Goal: Browse casually: Explore the website without a specific task or goal

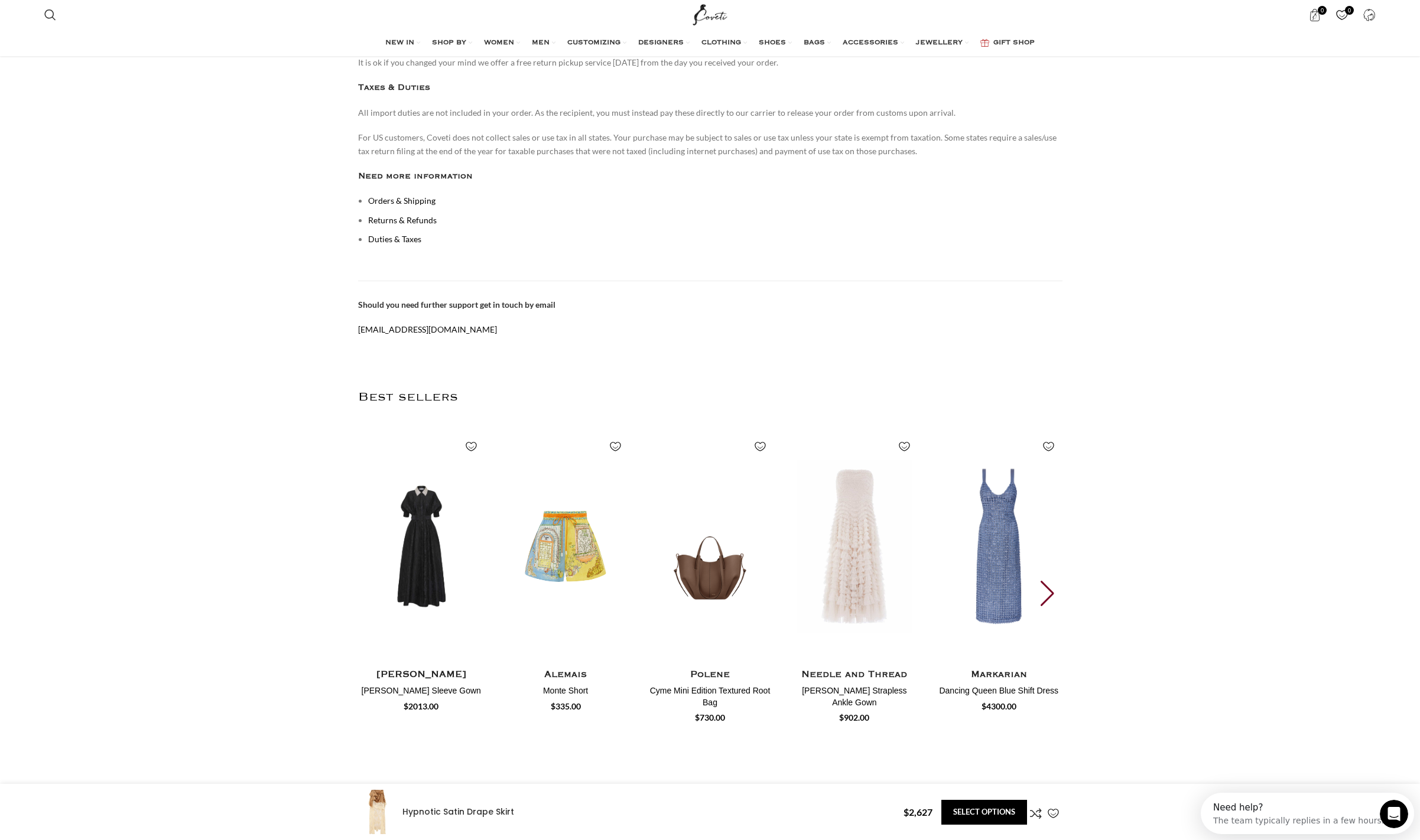
click at [1050, 581] on div "Next slide" at bounding box center [1049, 594] width 16 height 26
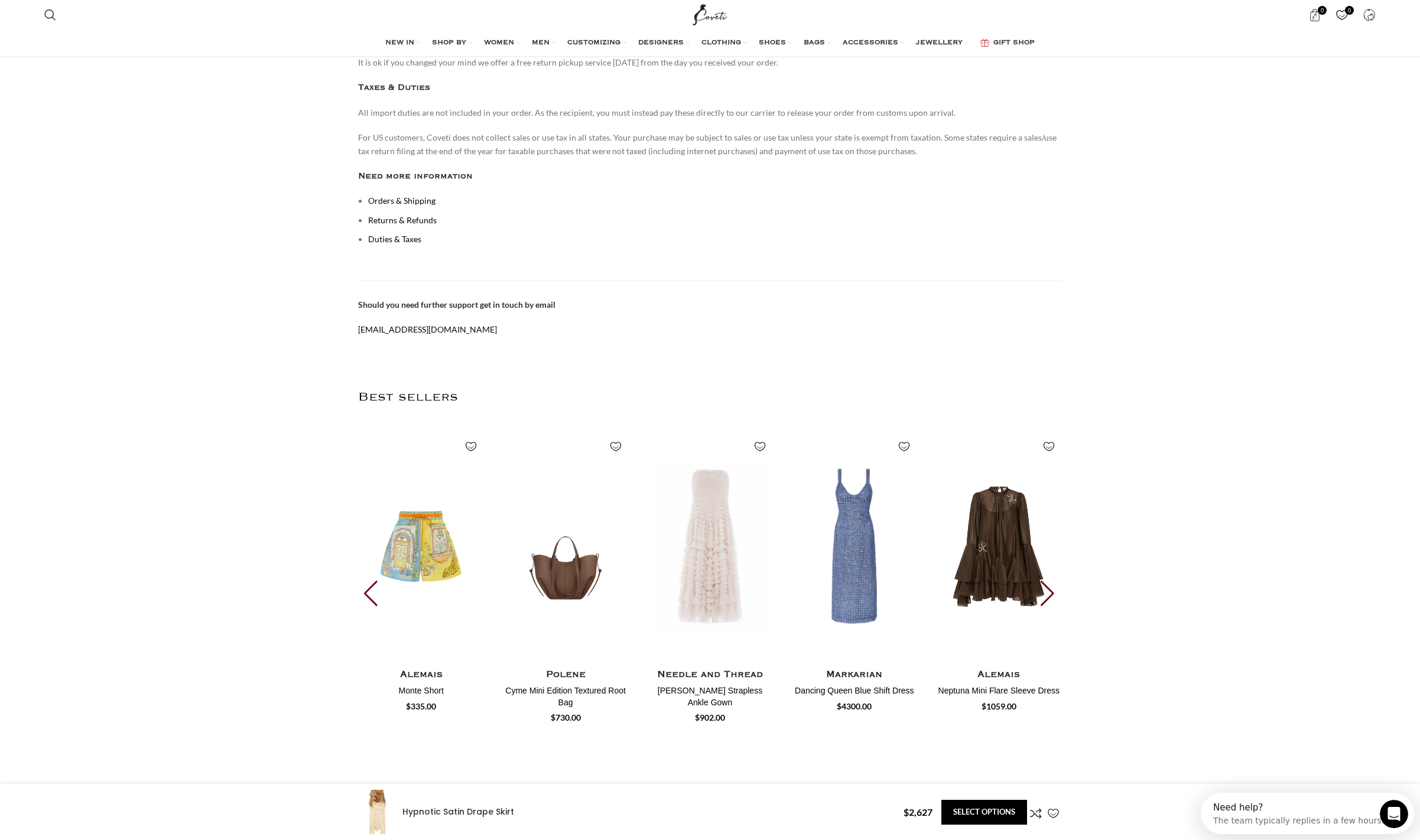
scroll to position [0, 124]
click at [1046, 581] on div "Next slide" at bounding box center [1049, 594] width 16 height 26
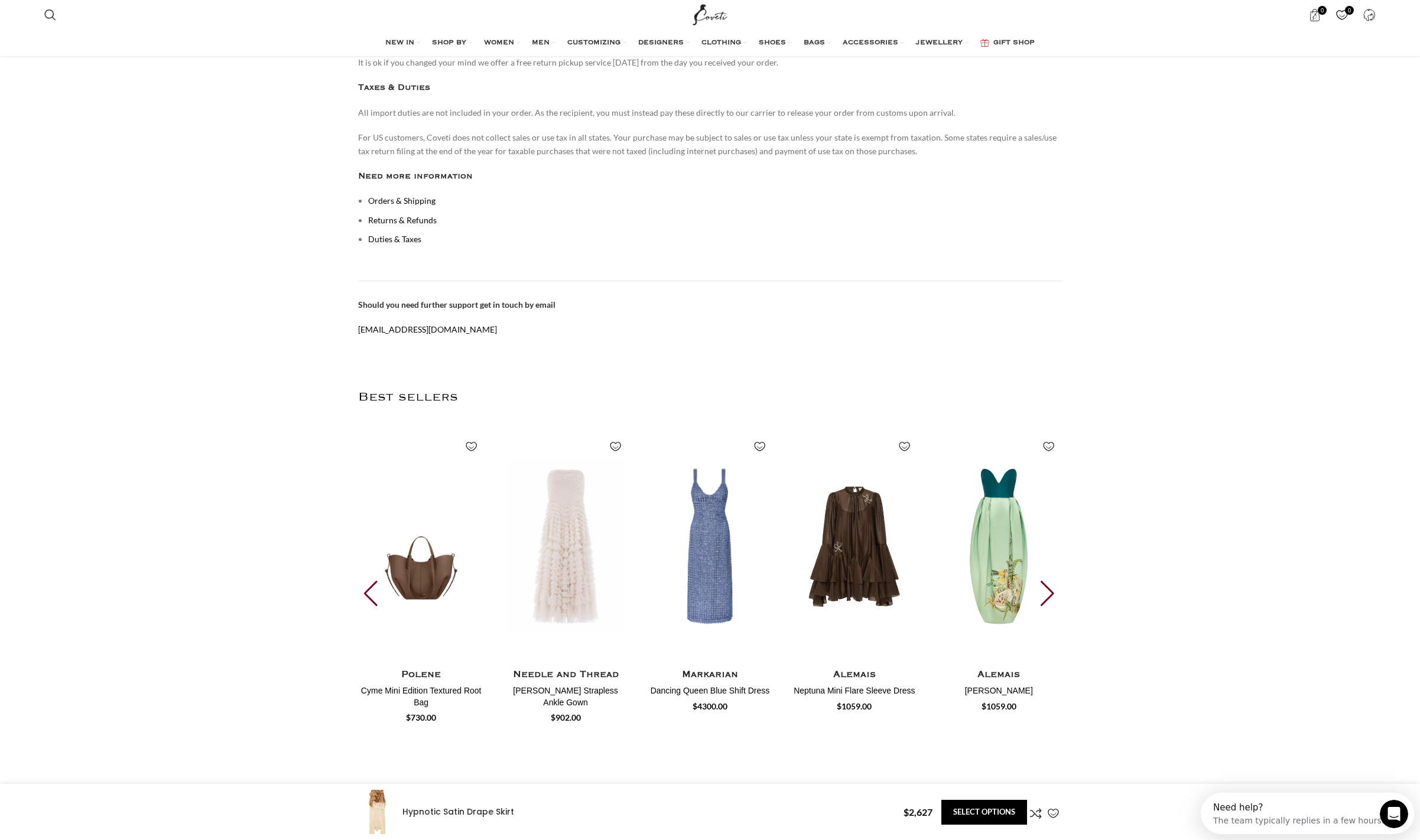
click at [1046, 581] on div "Next slide" at bounding box center [1049, 594] width 16 height 26
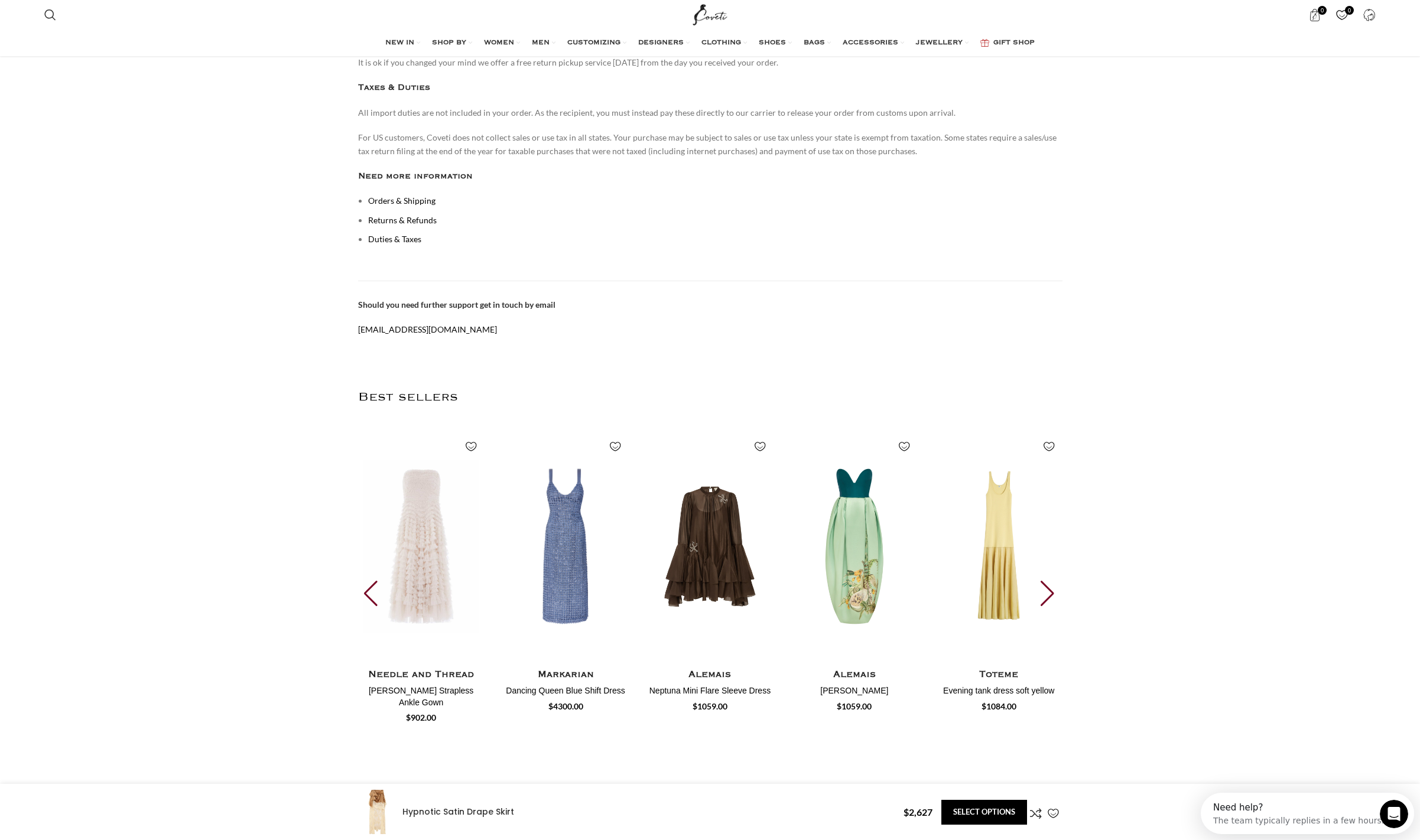
click at [1046, 581] on div "Next slide" at bounding box center [1049, 594] width 16 height 26
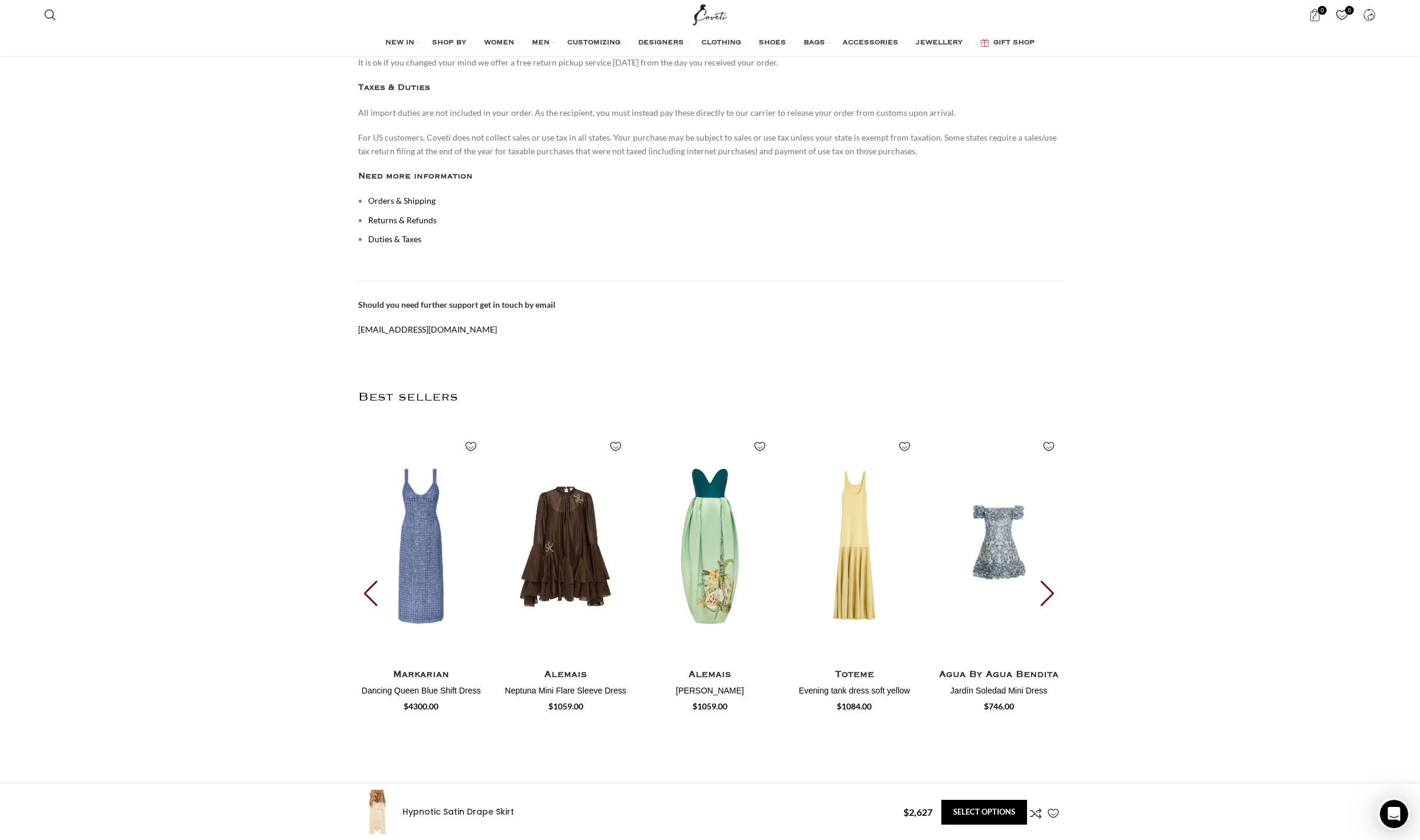
click at [1046, 581] on div "Next slide" at bounding box center [1049, 594] width 16 height 26
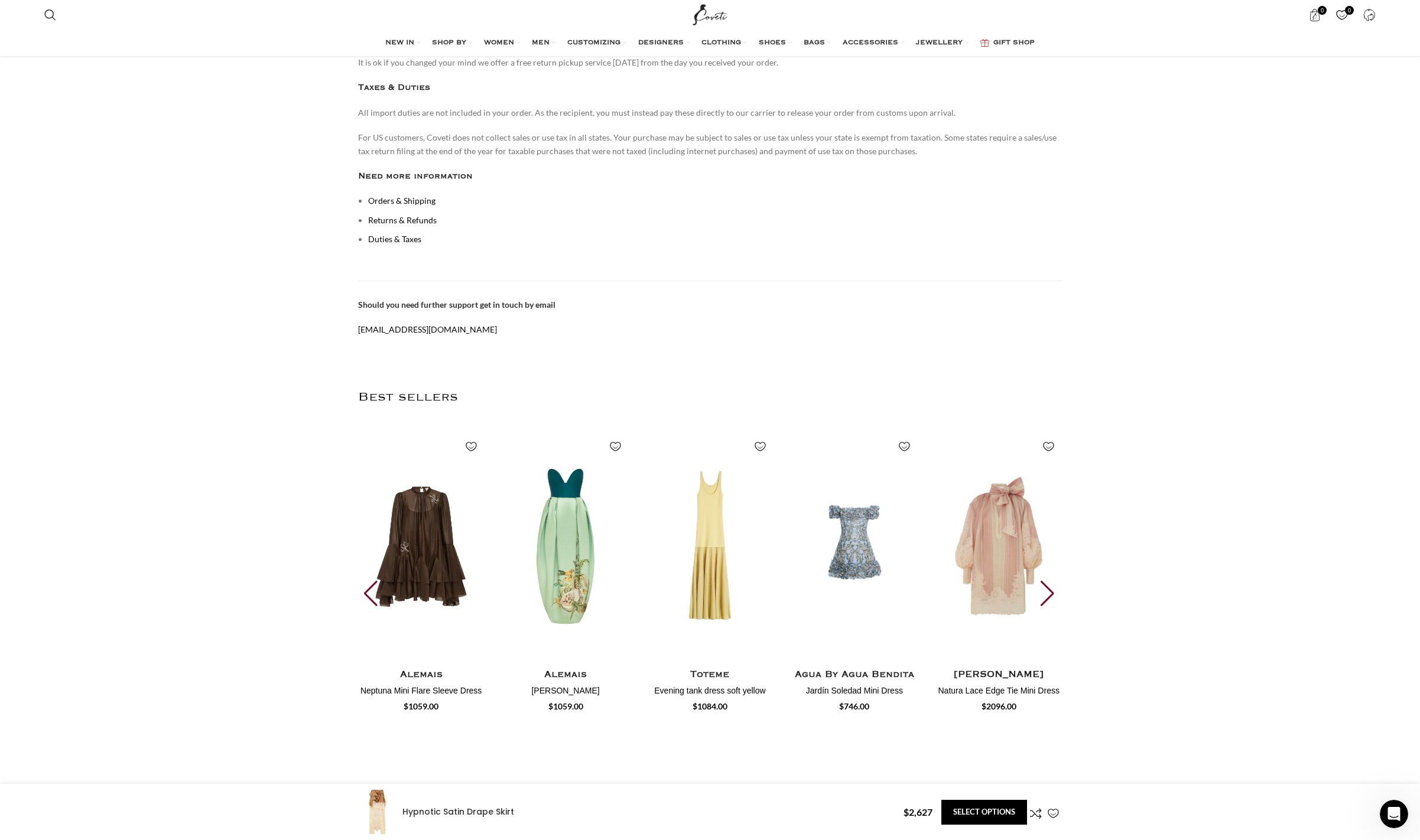
click at [1046, 581] on div "Next slide" at bounding box center [1049, 594] width 16 height 26
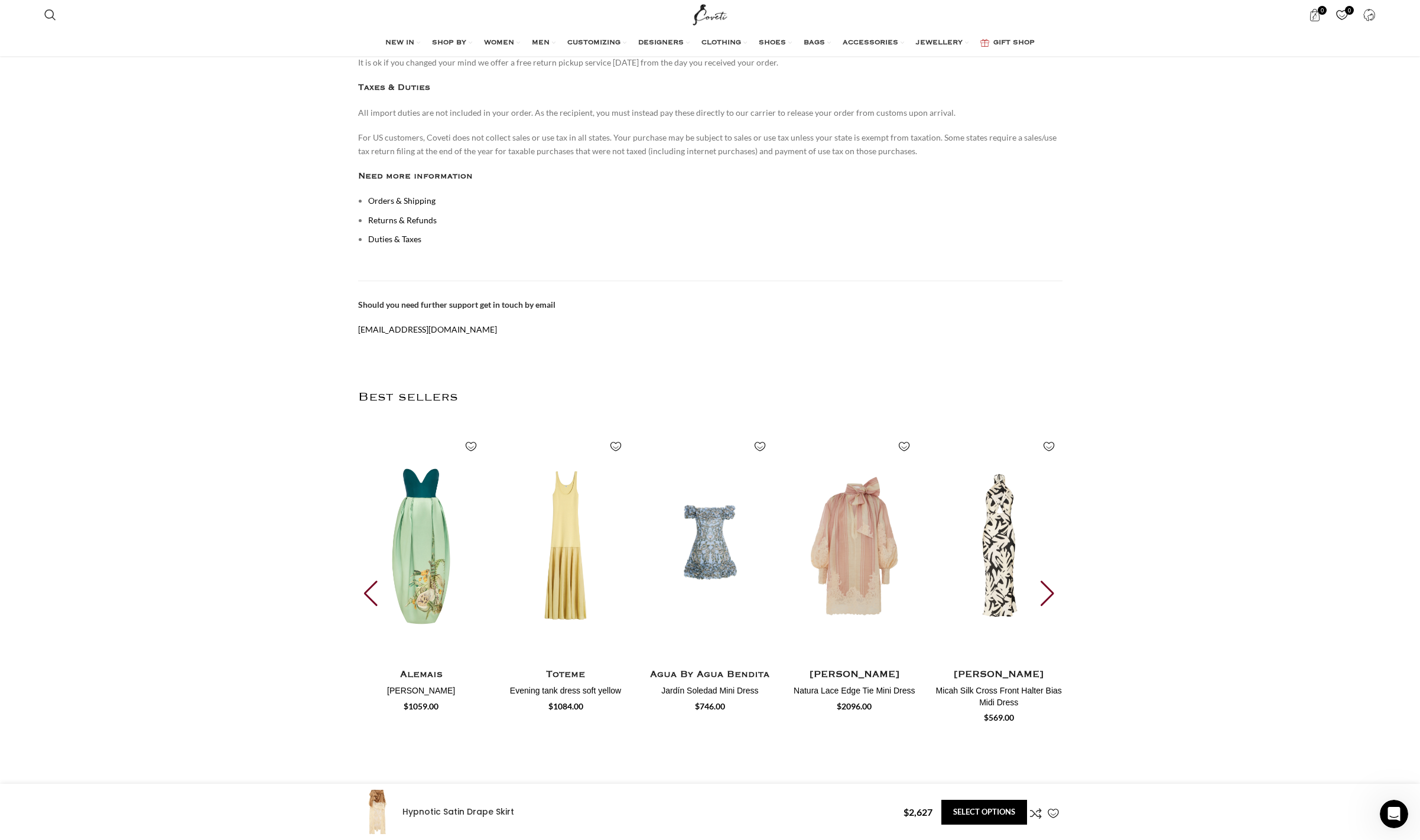
click at [1046, 581] on div "Next slide" at bounding box center [1049, 594] width 16 height 26
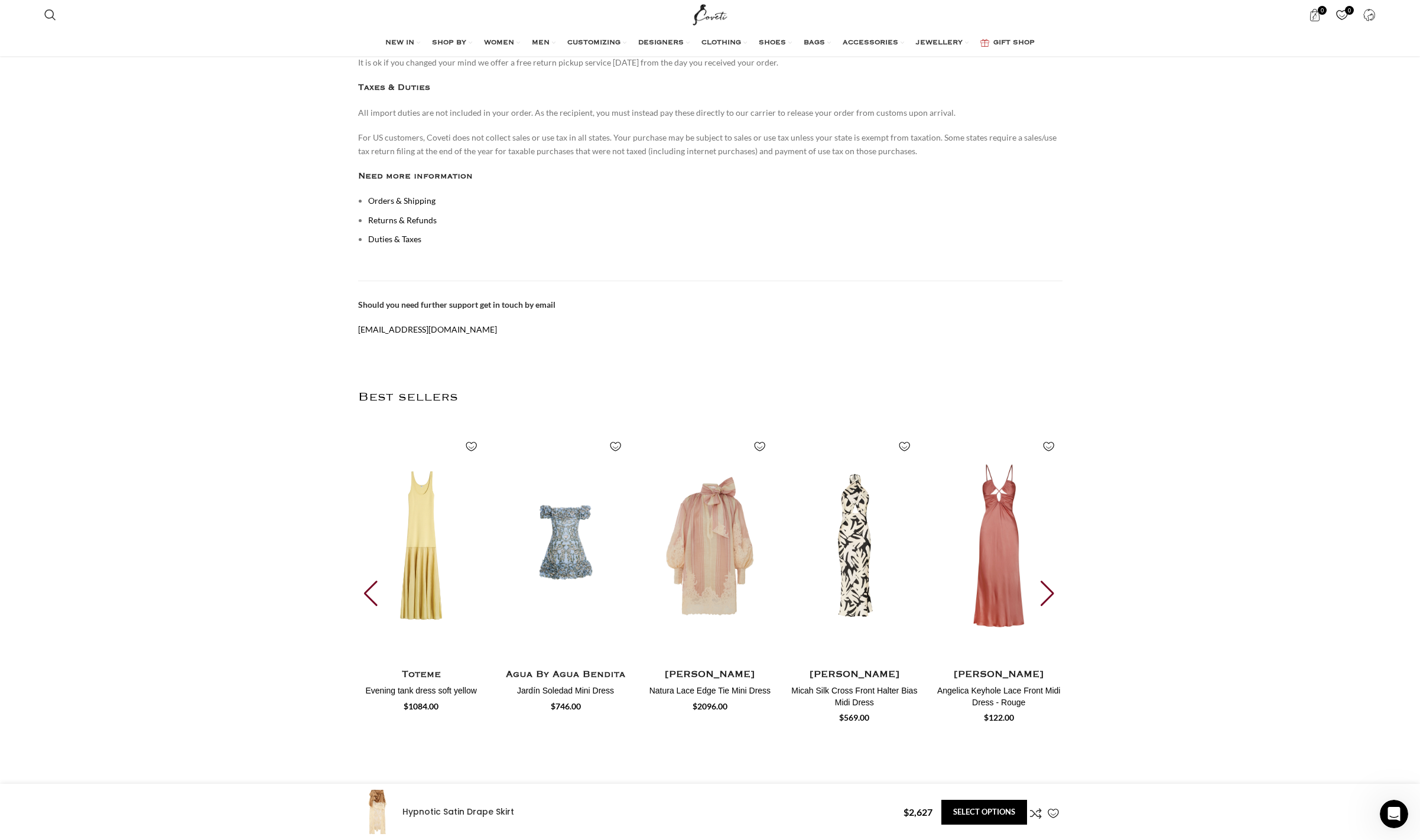
click at [1046, 581] on div "Next slide" at bounding box center [1049, 594] width 16 height 26
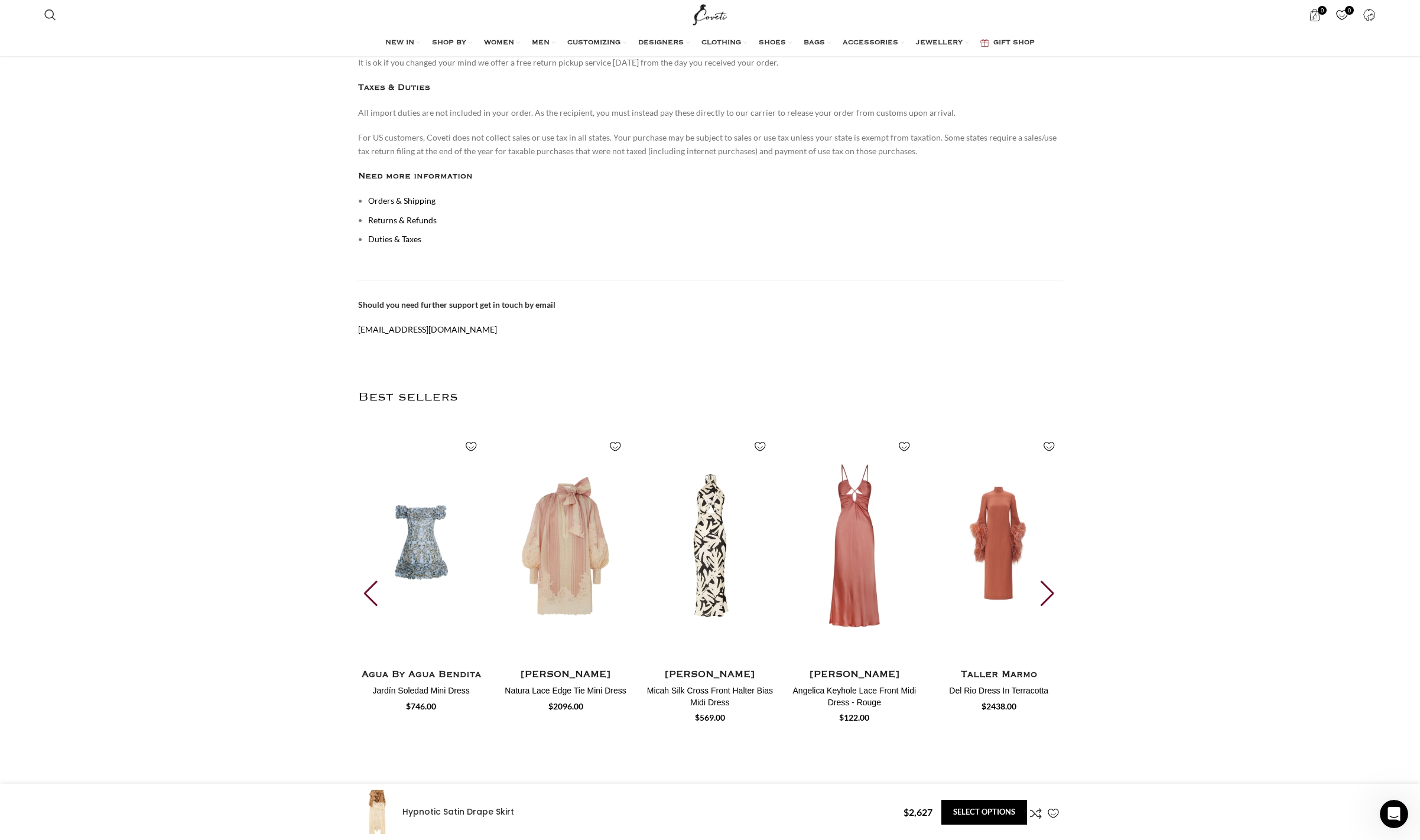
click at [1046, 581] on div "Next slide" at bounding box center [1049, 594] width 16 height 26
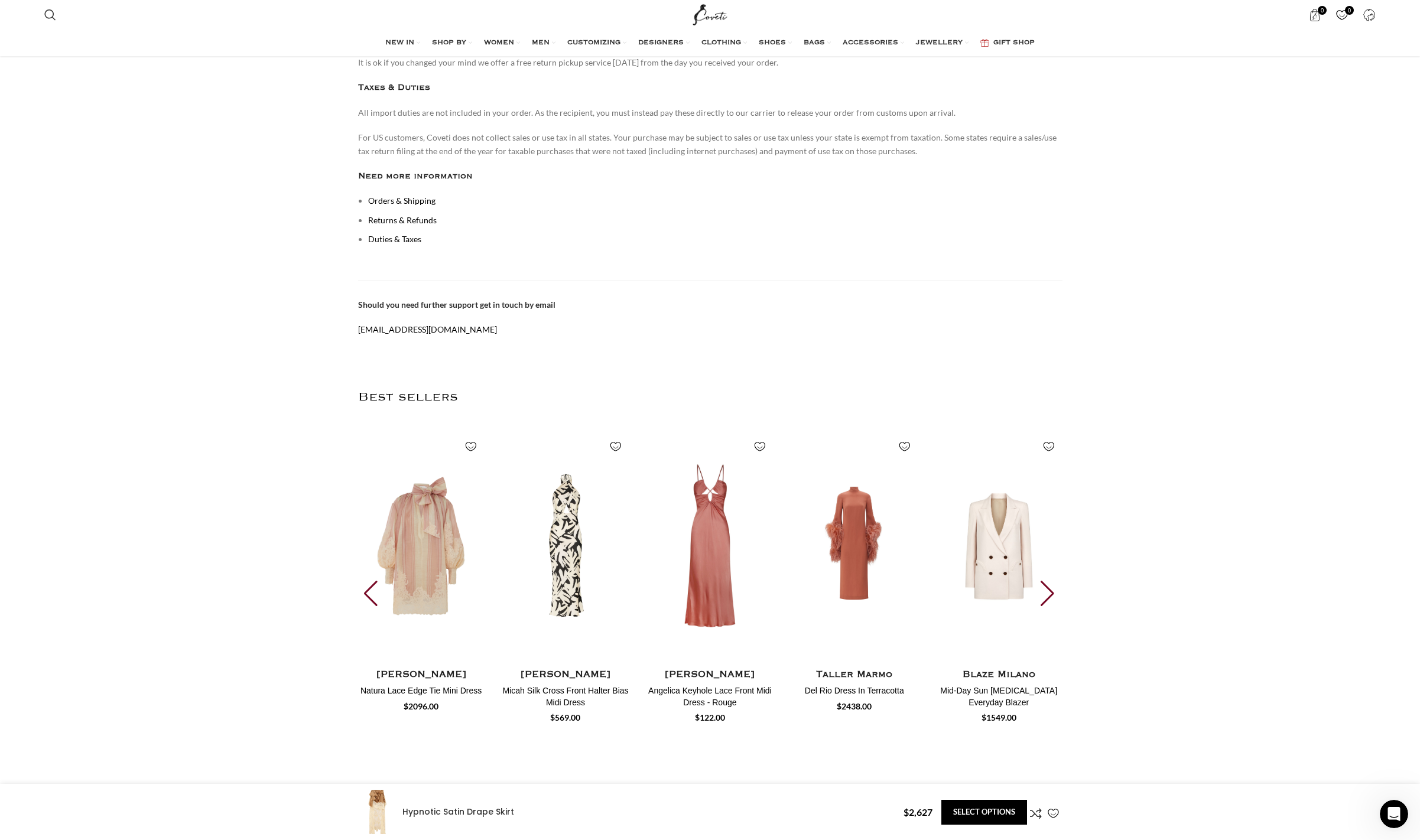
drag, startPoint x: 1046, startPoint y: 573, endPoint x: 1106, endPoint y: 608, distance: 69.5
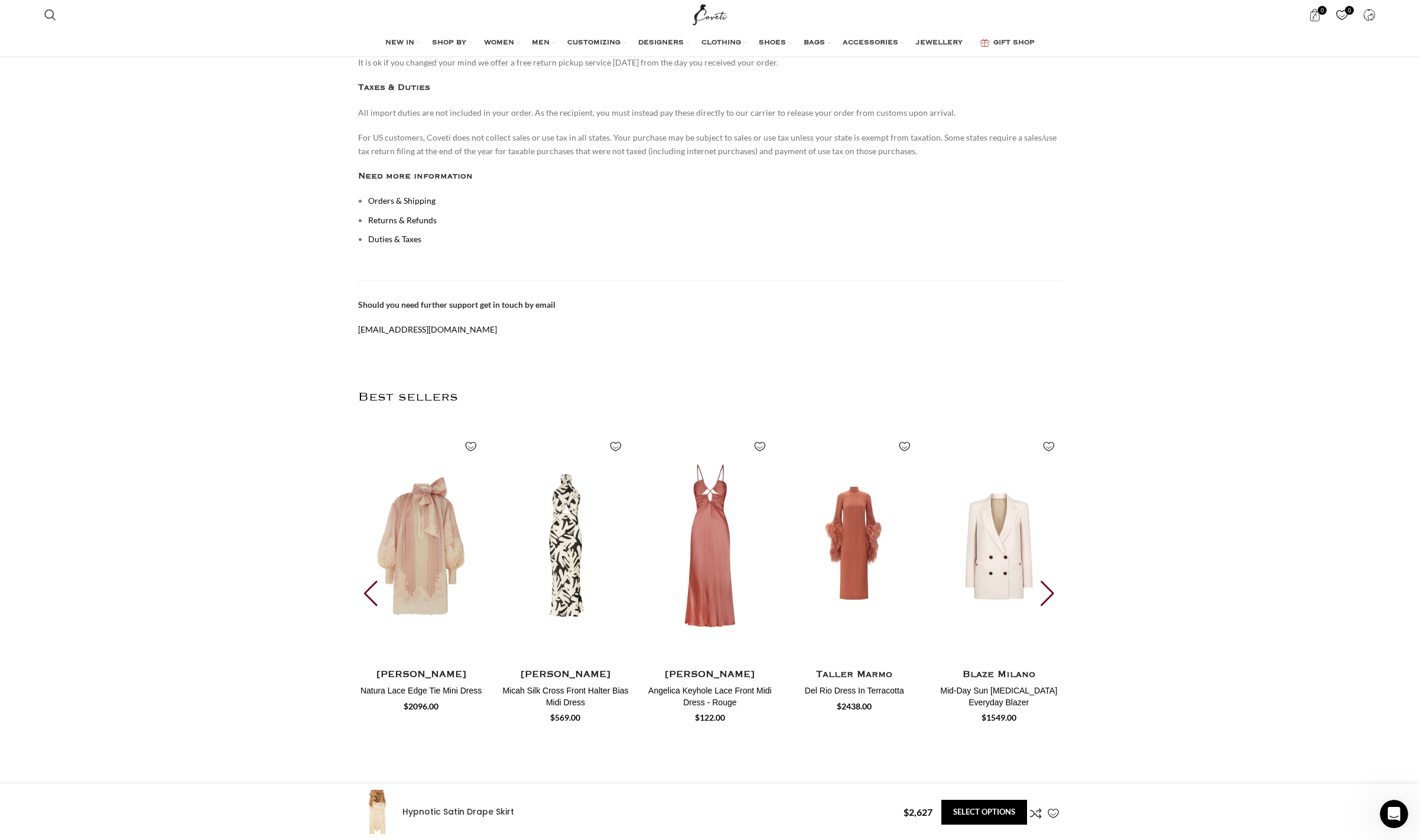
click at [1048, 581] on div "Next slide" at bounding box center [1049, 594] width 16 height 26
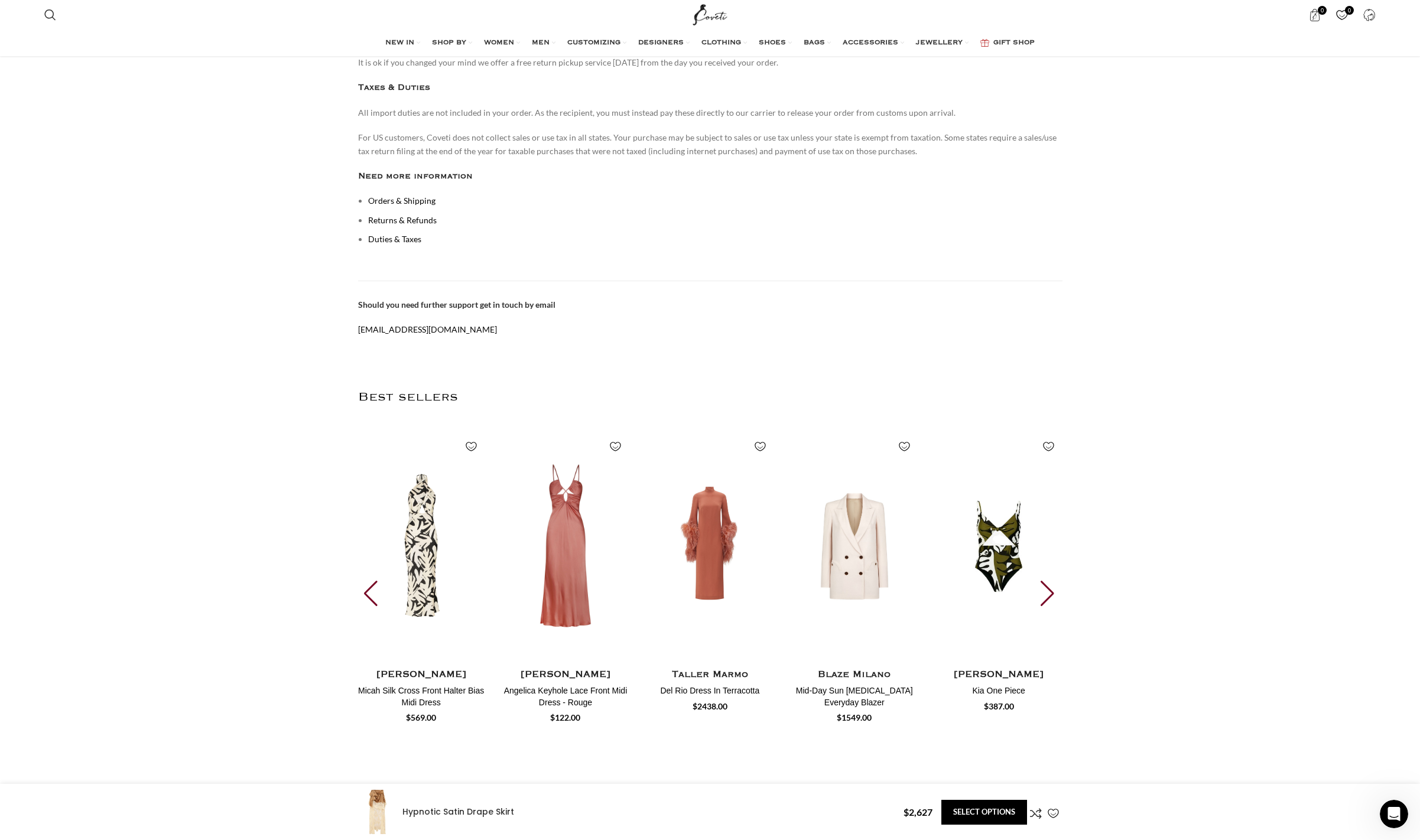
click at [1048, 581] on div "Next slide" at bounding box center [1049, 594] width 16 height 26
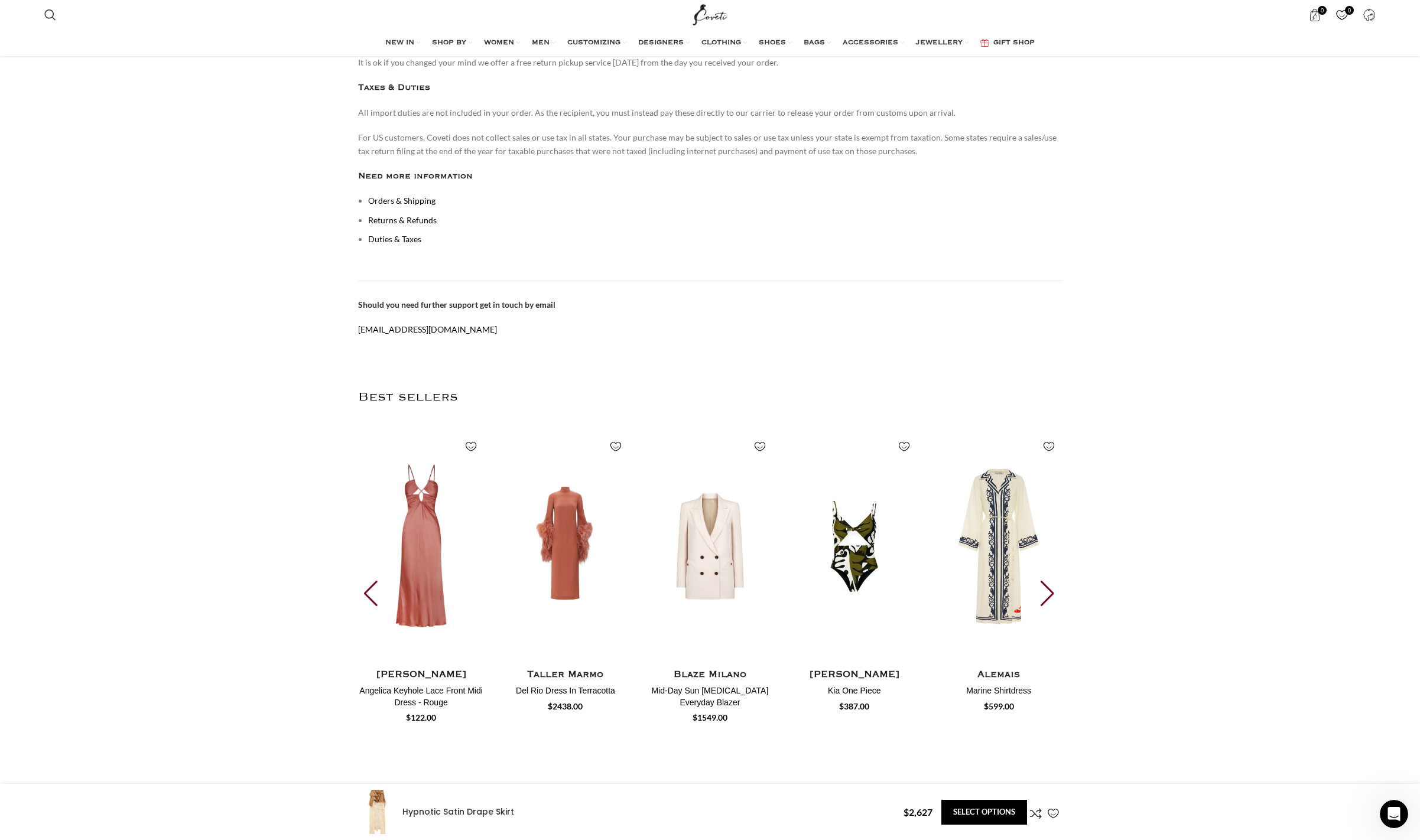
scroll to position [0, 249]
click at [1047, 581] on div "Next slide" at bounding box center [1049, 594] width 16 height 26
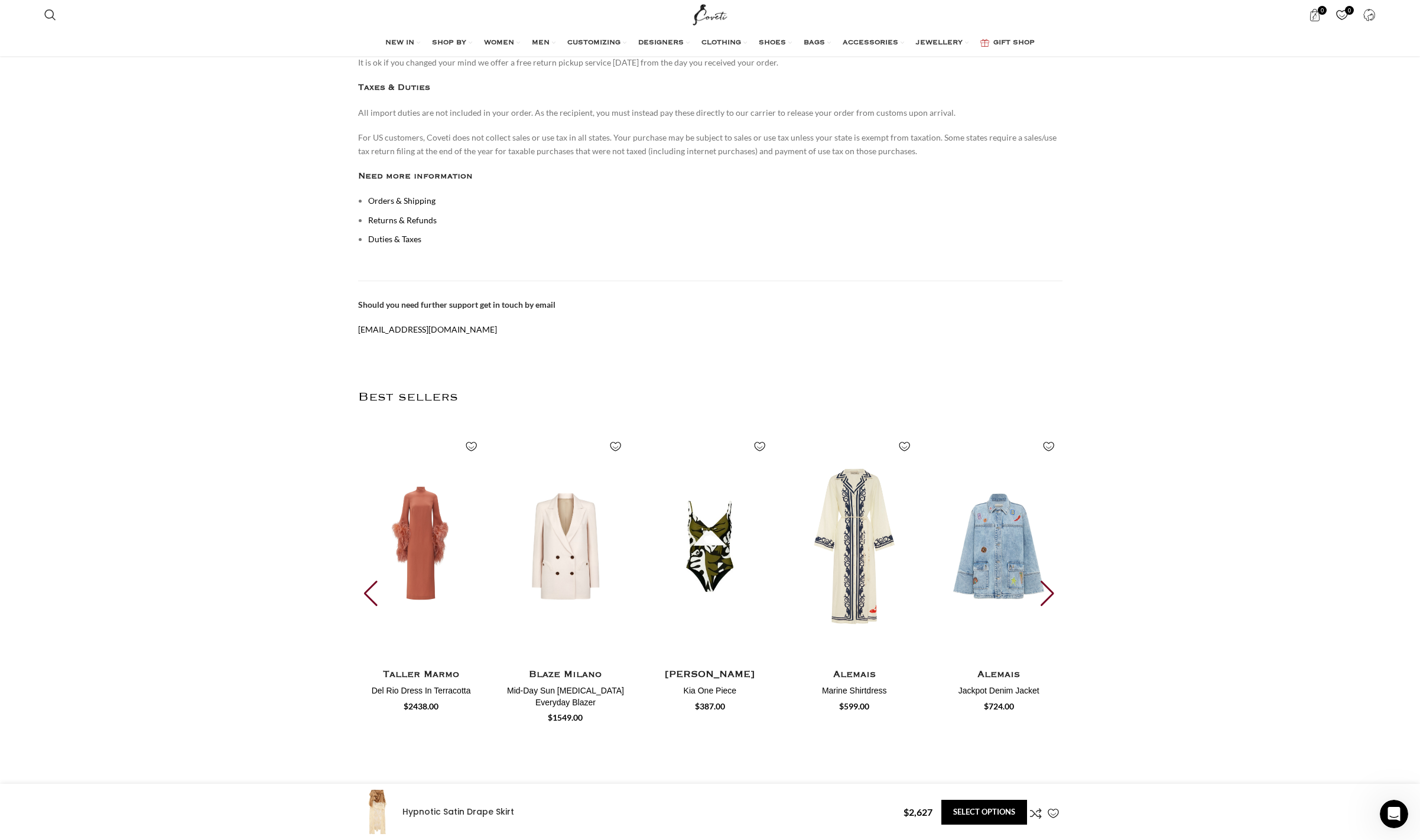
click at [1047, 581] on div "Next slide" at bounding box center [1049, 594] width 16 height 26
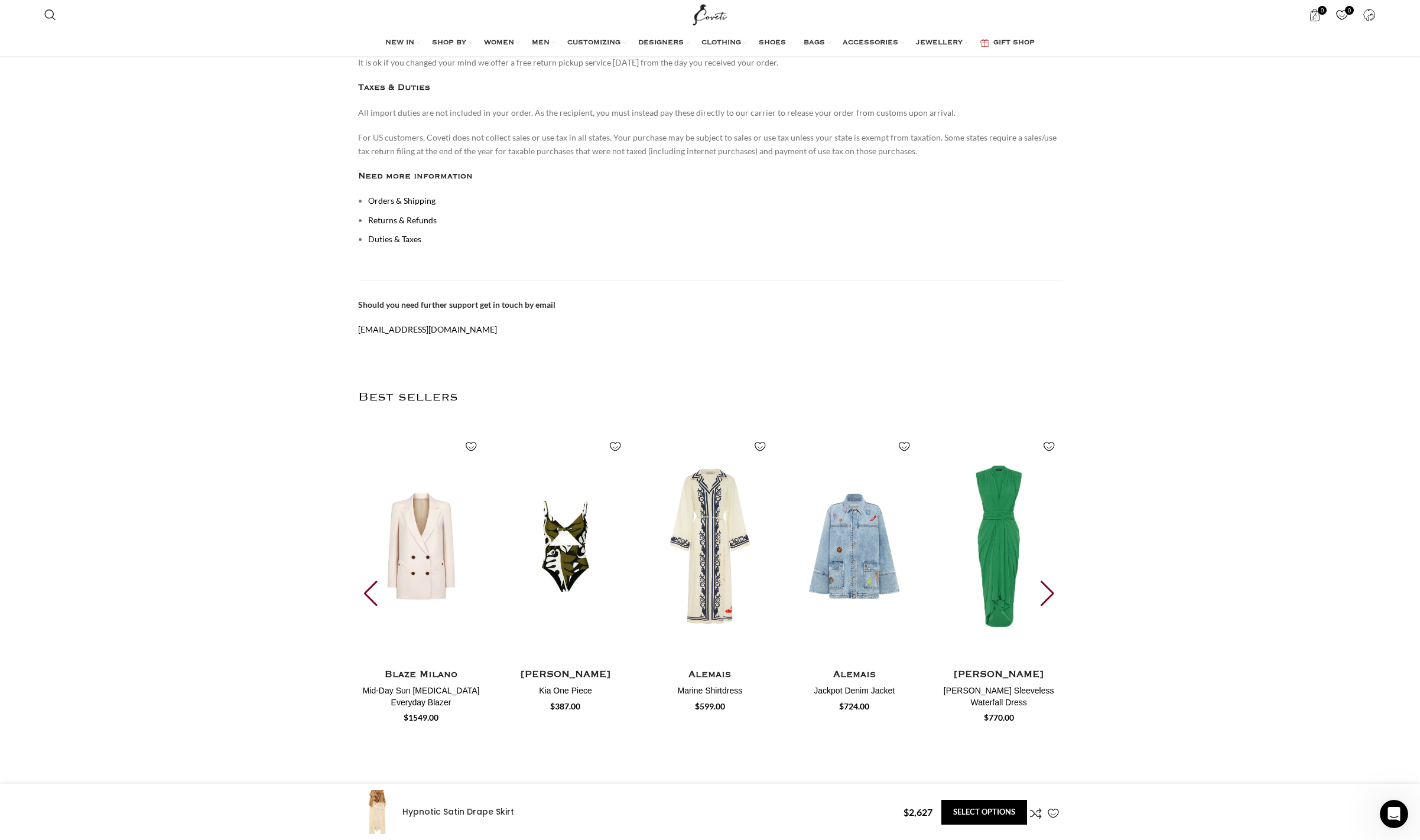
click at [1047, 581] on div "Next slide" at bounding box center [1049, 594] width 16 height 26
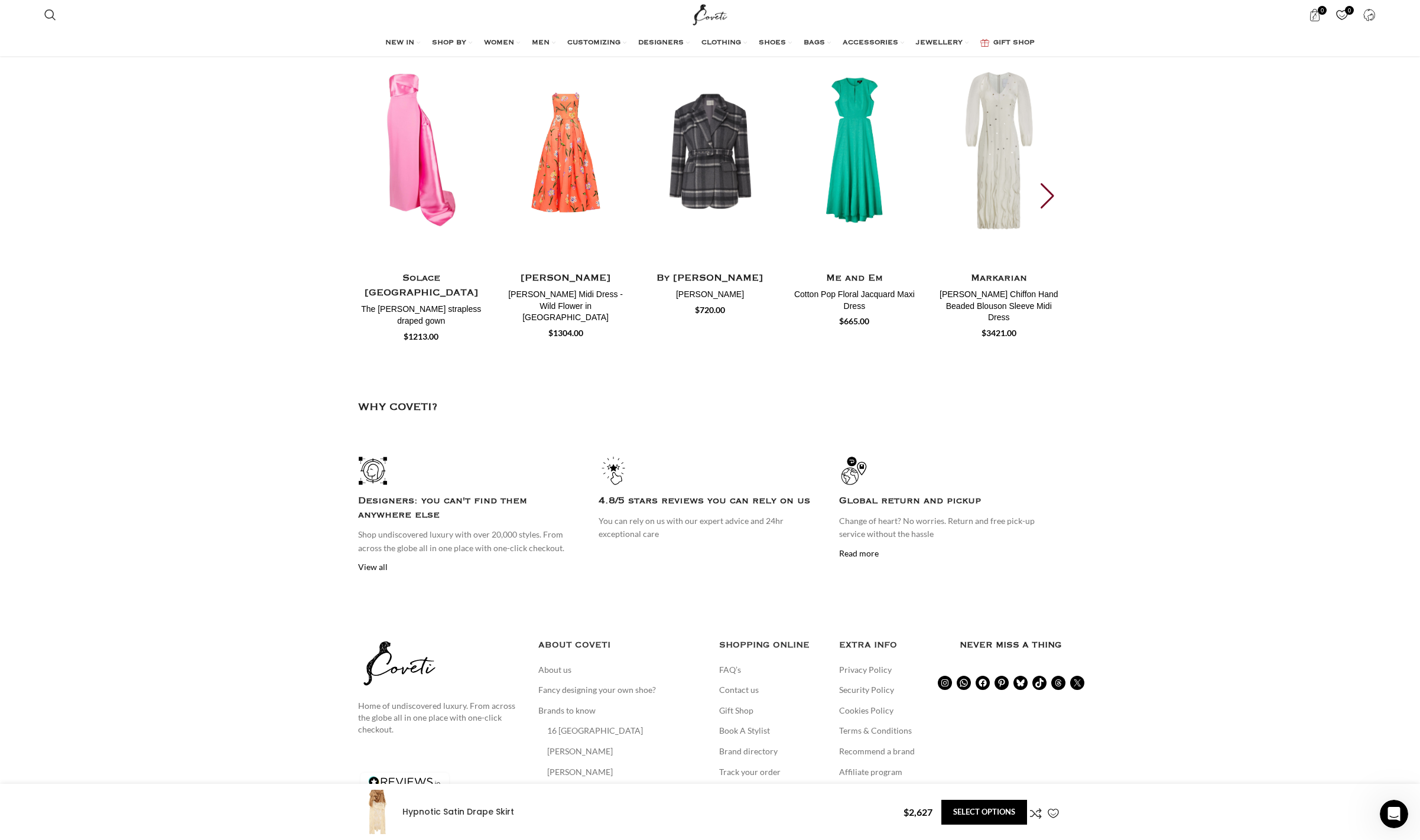
scroll to position [3667, 0]
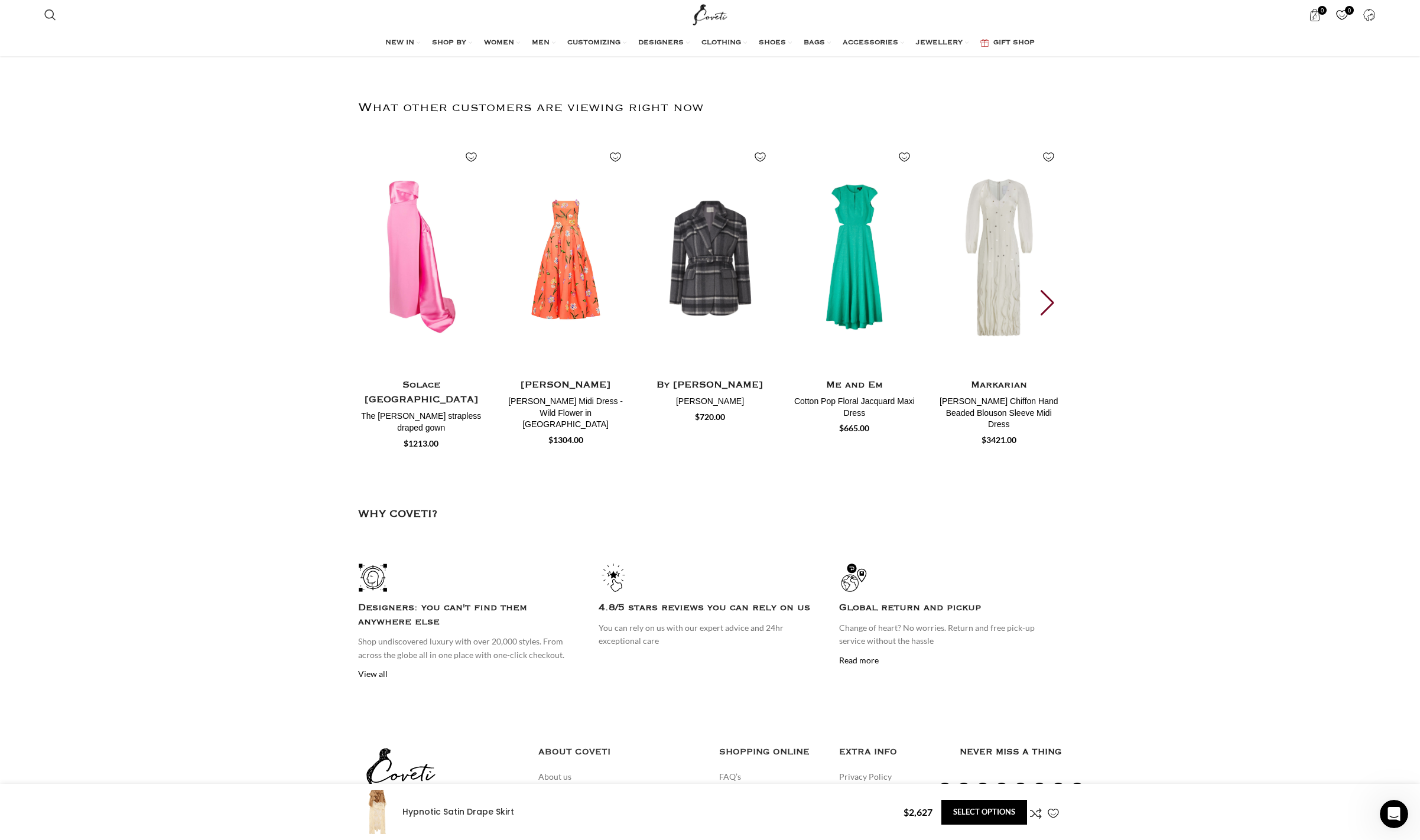
click at [1047, 290] on div "Next slide" at bounding box center [1049, 303] width 16 height 26
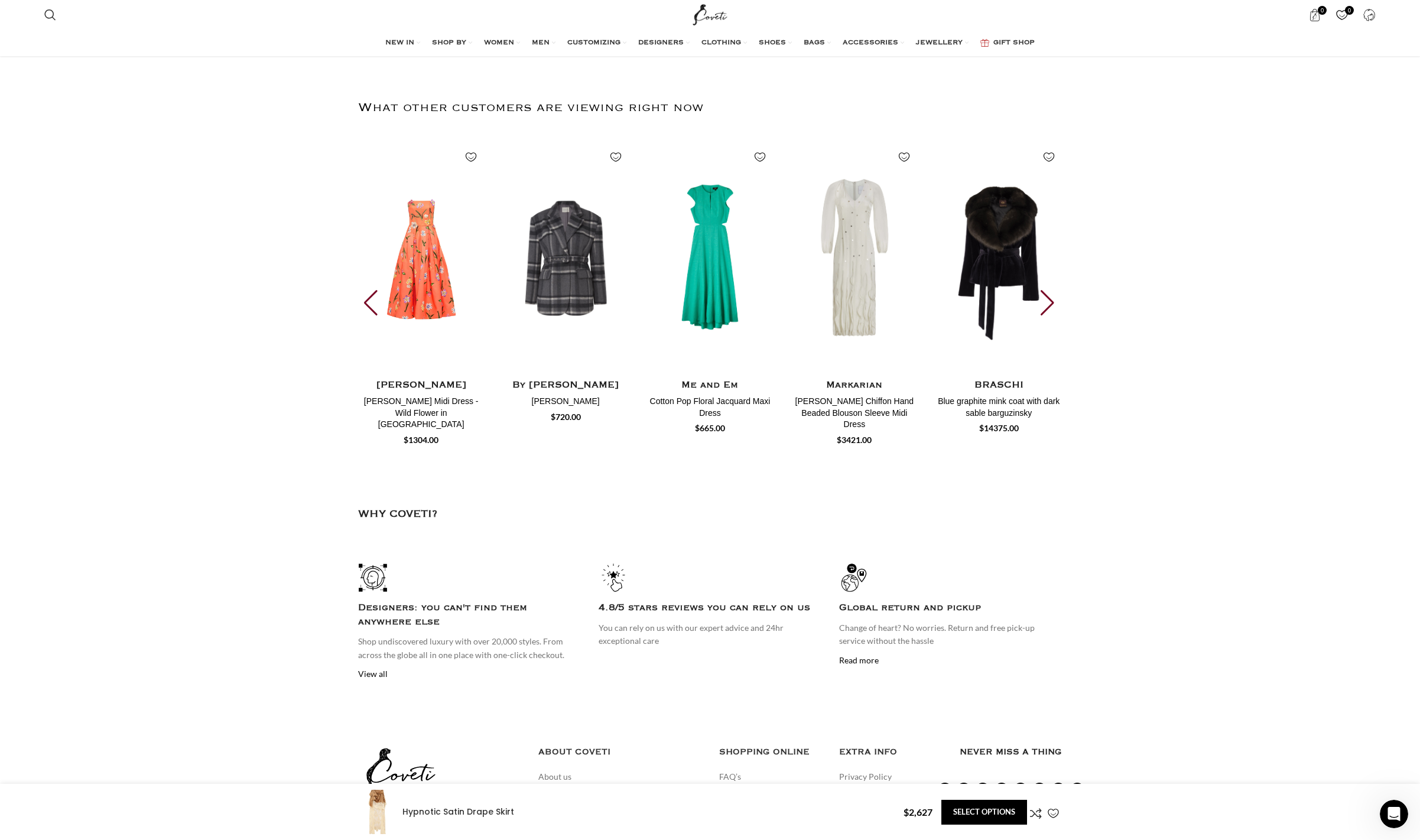
scroll to position [0, 373]
click at [1047, 290] on div "Next slide" at bounding box center [1049, 303] width 16 height 26
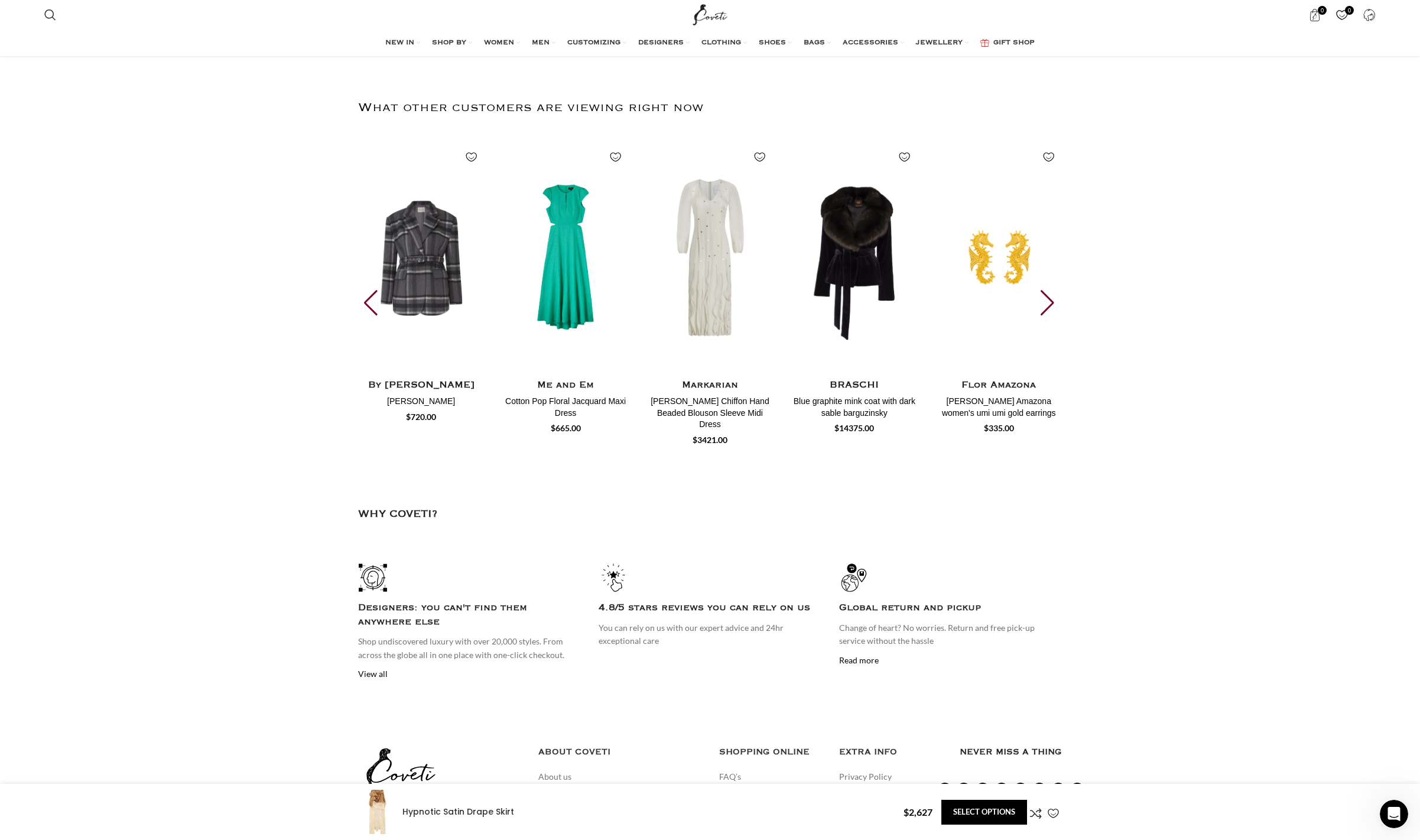
click at [1047, 290] on div "Next slide" at bounding box center [1049, 303] width 16 height 26
